Goal: Navigation & Orientation: Find specific page/section

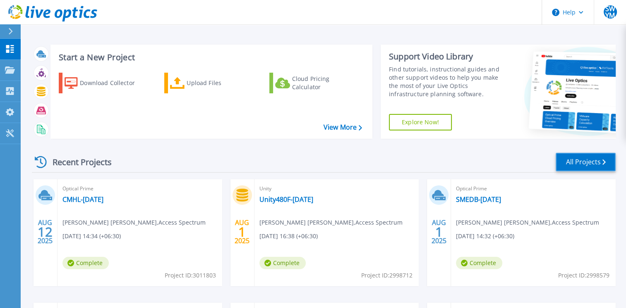
click at [576, 162] on link "All Projects" at bounding box center [585, 162] width 60 height 19
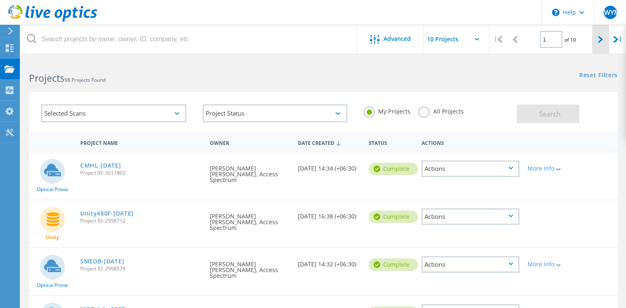
click at [598, 43] on div at bounding box center [600, 39] width 17 height 29
type input "2"
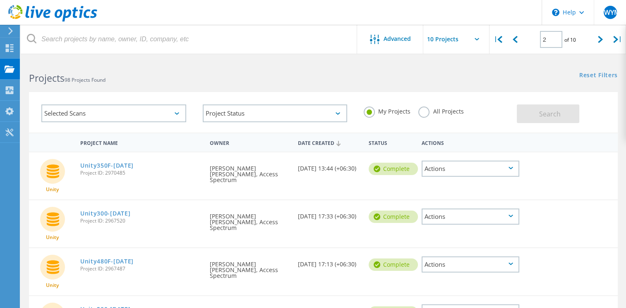
click at [480, 41] on input "text" at bounding box center [464, 39] width 83 height 29
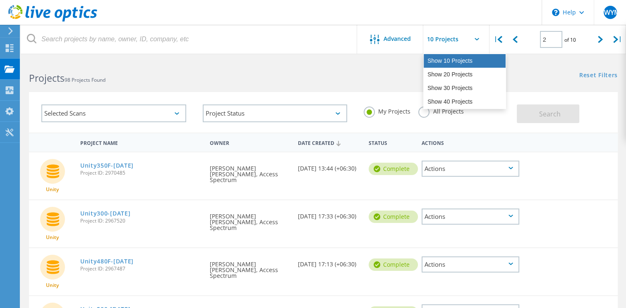
click at [461, 60] on div "Show 10 Projects" at bounding box center [464, 61] width 82 height 14
type input "Show 10 Projects"
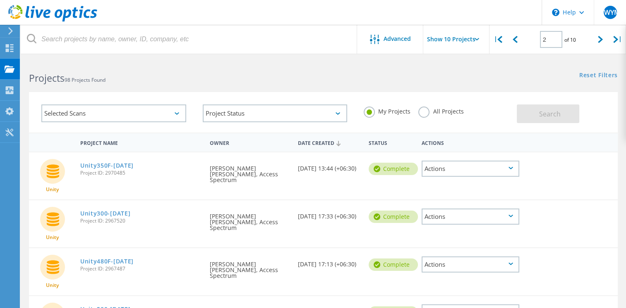
click at [463, 69] on div "Reset Filters Show Filters" at bounding box center [474, 67] width 302 height 15
click at [600, 38] on icon at bounding box center [600, 39] width 5 height 7
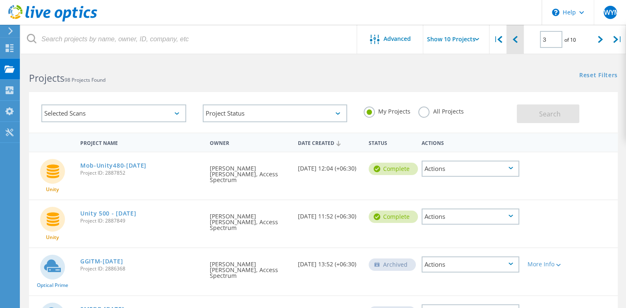
click at [516, 41] on icon at bounding box center [514, 39] width 5 height 7
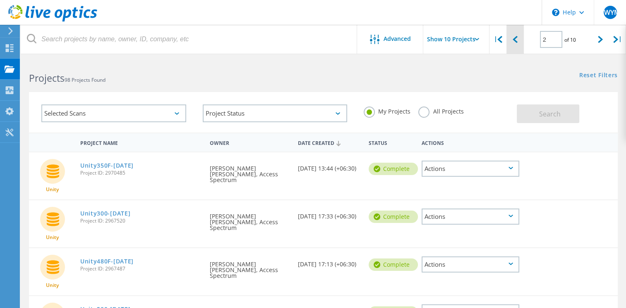
click at [516, 41] on icon at bounding box center [514, 39] width 5 height 7
type input "1"
